Goal: Information Seeking & Learning: Find specific page/section

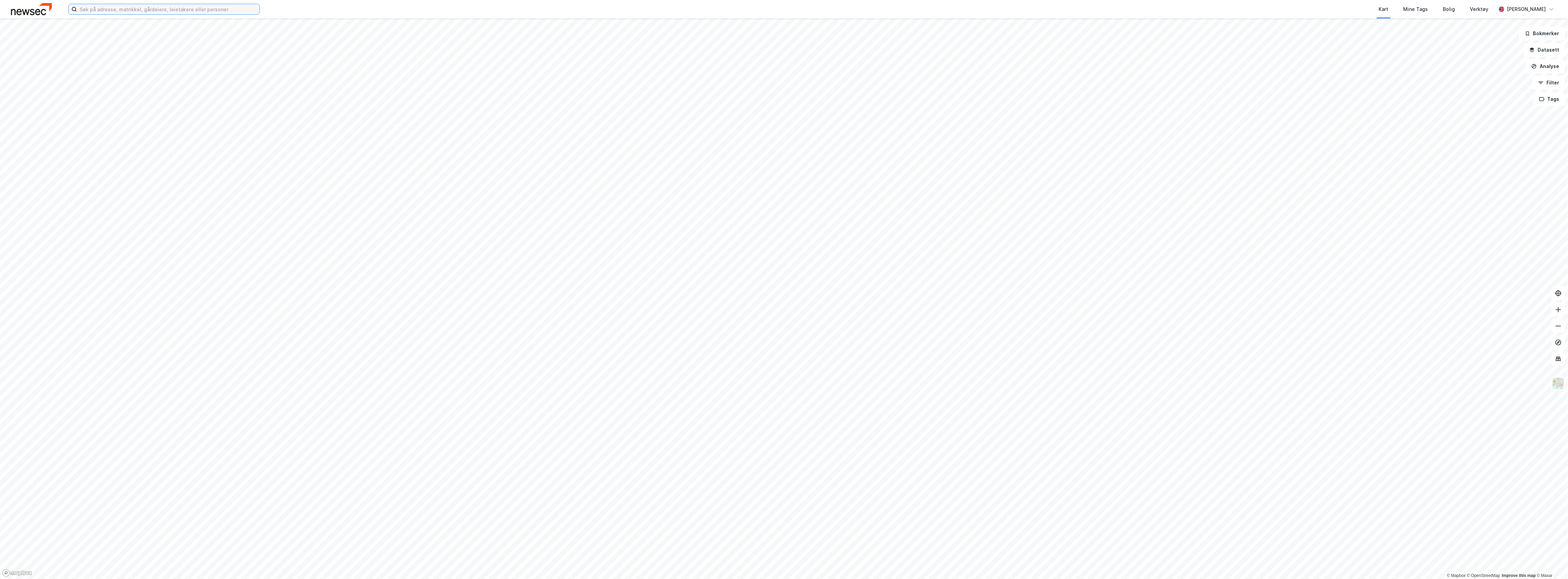
click at [131, 12] on input at bounding box center [168, 10] width 183 height 11
type input "myrsetervegen 140"
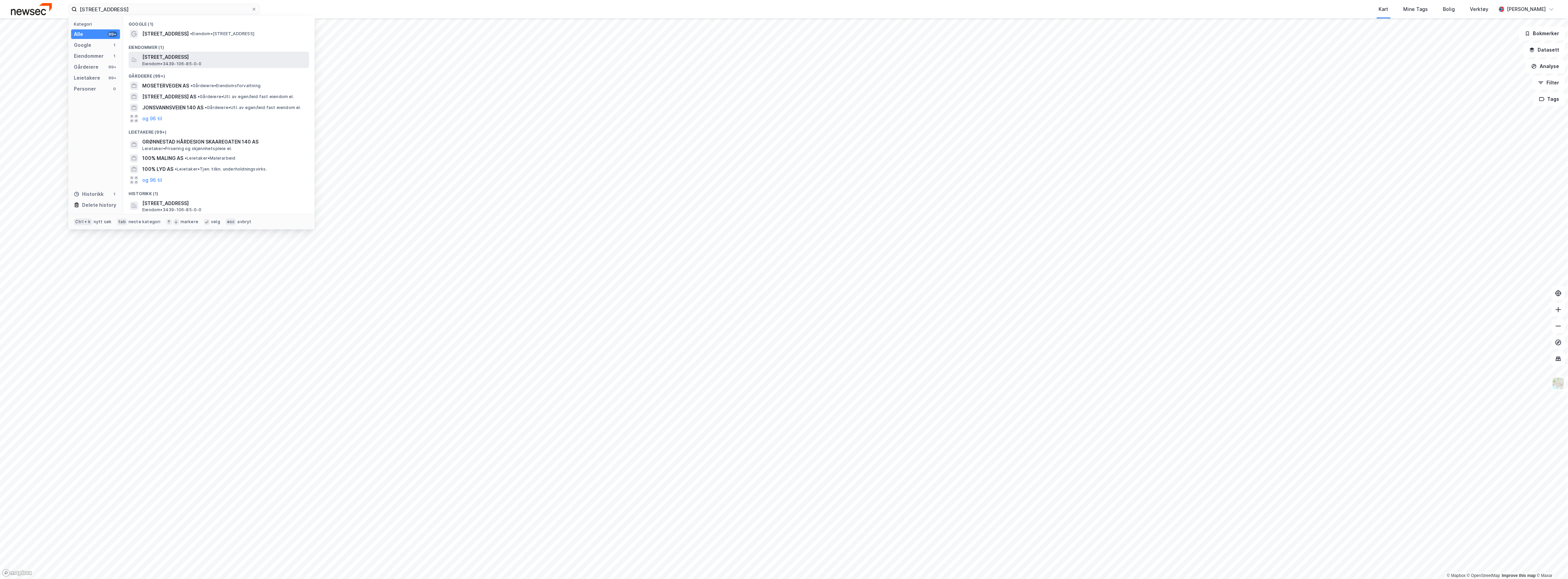
click at [170, 55] on span "[STREET_ADDRESS]" at bounding box center [225, 56] width 164 height 8
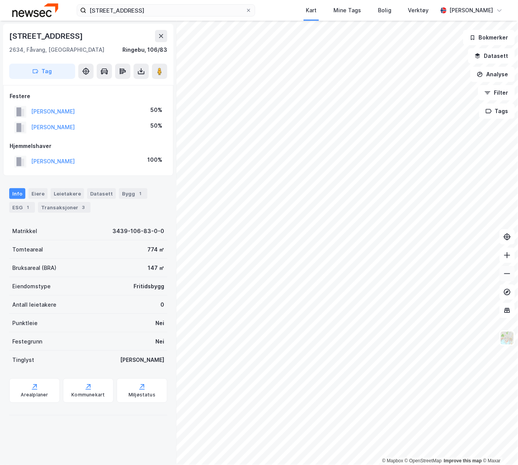
click at [504, 275] on icon at bounding box center [507, 274] width 8 height 8
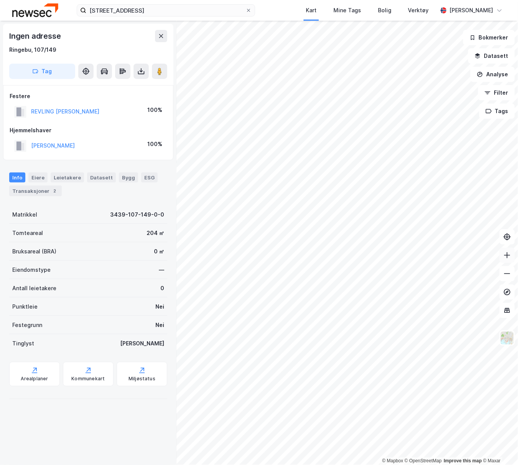
click at [511, 253] on button at bounding box center [506, 255] width 15 height 15
click at [510, 274] on icon at bounding box center [507, 274] width 8 height 8
click at [0, 0] on button "MYRE RAGNHILD" at bounding box center [0, 0] width 0 height 0
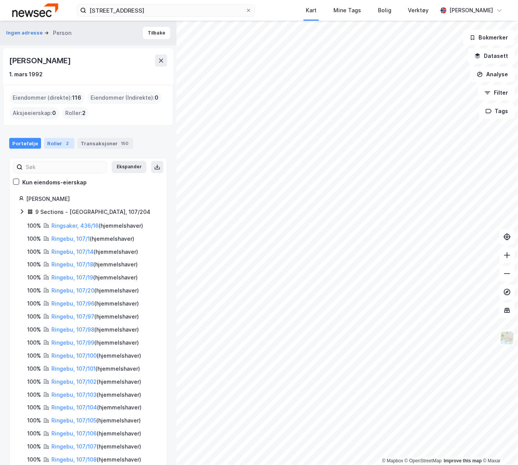
click at [56, 140] on div "Roller 2" at bounding box center [59, 143] width 30 height 11
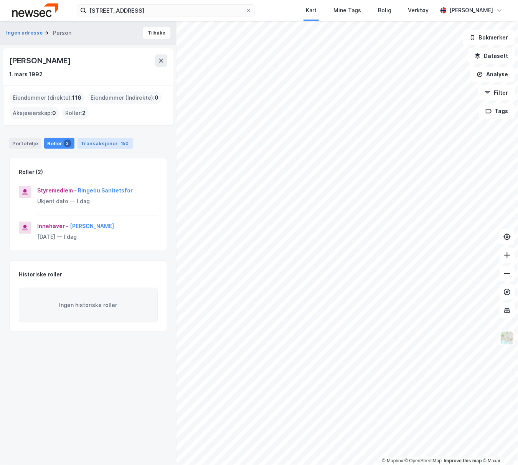
click at [107, 145] on div "Transaksjoner 150" at bounding box center [105, 143] width 56 height 11
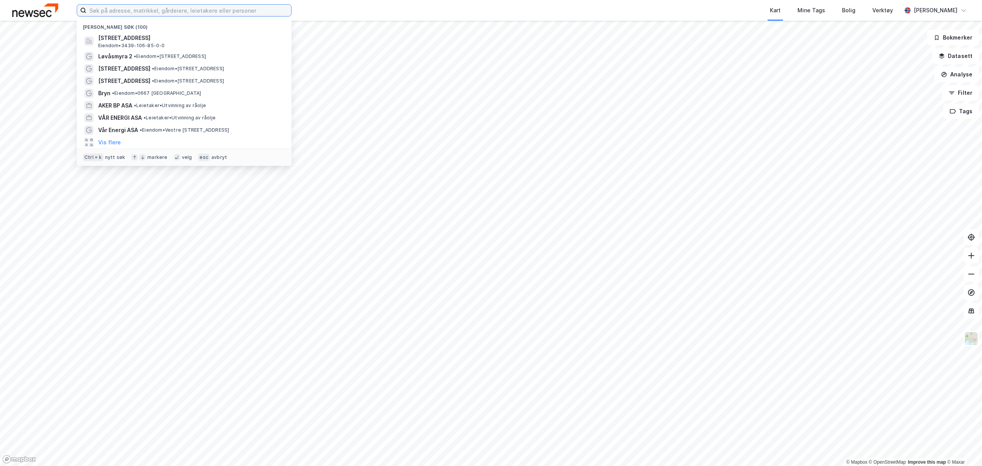
click at [266, 11] on input at bounding box center [188, 11] width 205 height 12
paste input "Turistvegen 1815"
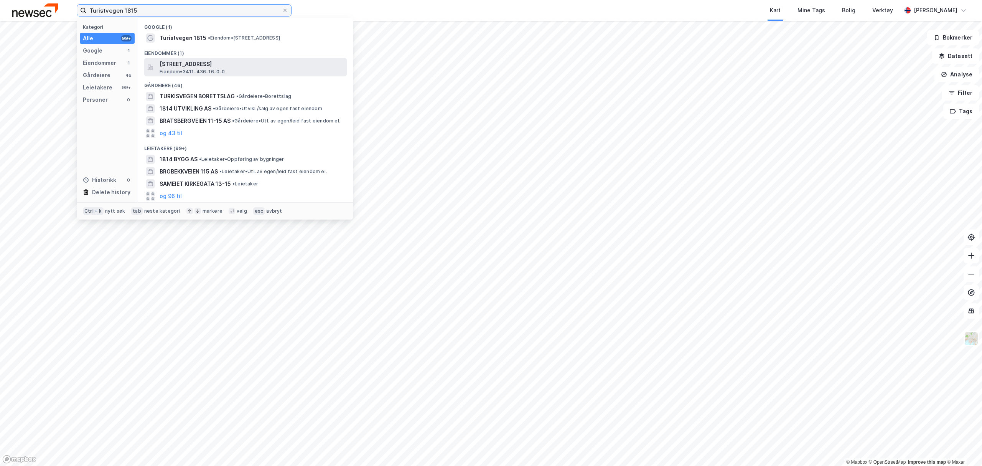
type input "Turistvegen 1815"
click at [219, 65] on span "[STREET_ADDRESS]" at bounding box center [252, 63] width 184 height 9
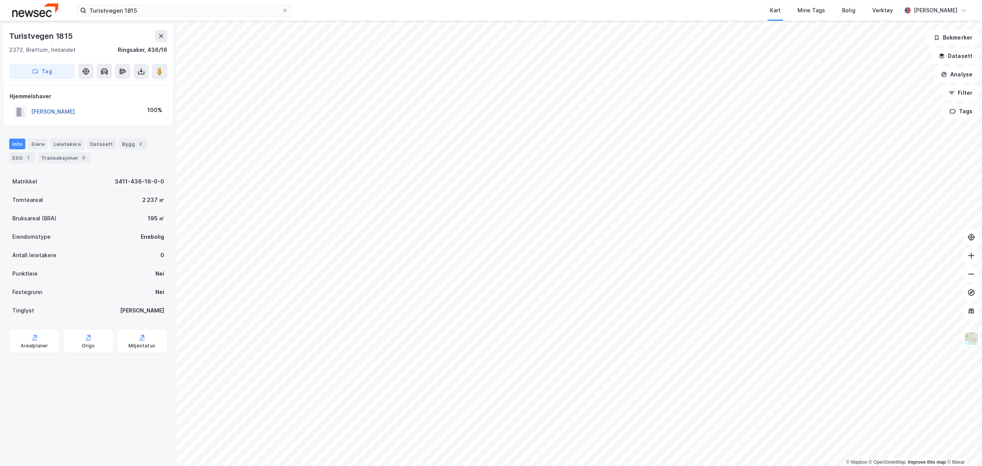
click at [0, 0] on button "MYRE RAGNHILD" at bounding box center [0, 0] width 0 height 0
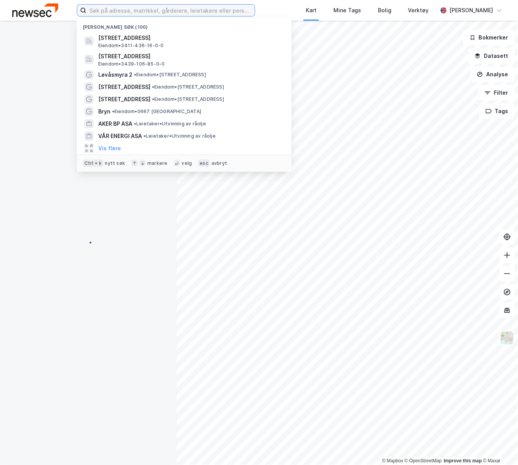
click at [130, 13] on input at bounding box center [170, 11] width 168 height 12
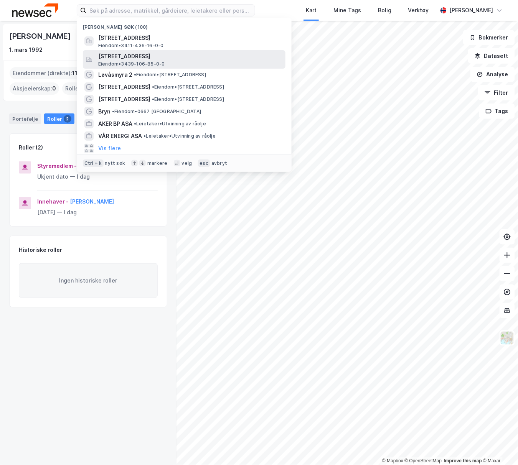
click at [128, 54] on span "[STREET_ADDRESS]" at bounding box center [190, 56] width 184 height 9
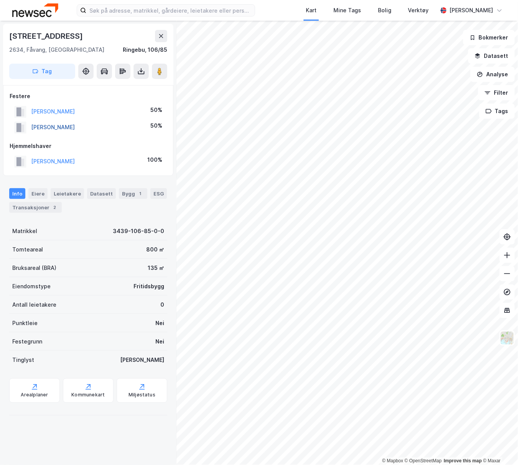
click at [0, 0] on button "[PERSON_NAME]" at bounding box center [0, 0] width 0 height 0
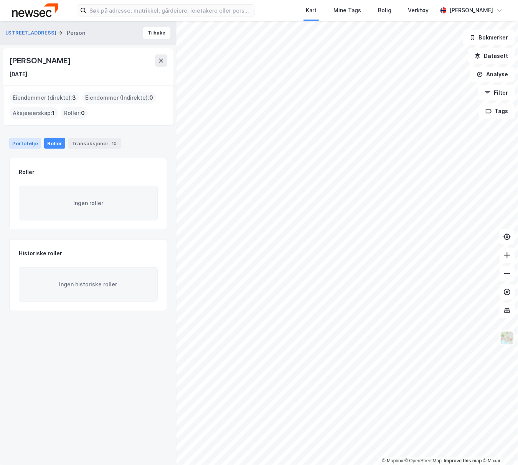
click at [30, 139] on div "Portefølje" at bounding box center [25, 143] width 32 height 11
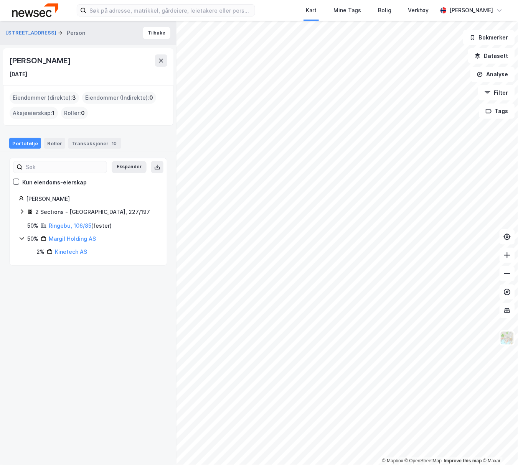
click at [21, 240] on icon at bounding box center [22, 238] width 4 height 3
click at [21, 240] on icon at bounding box center [22, 239] width 6 height 6
click at [25, 213] on div "2 Sections - [GEOGRAPHIC_DATA], 227/197" at bounding box center [88, 213] width 139 height 10
